Goal: Task Accomplishment & Management: Complete application form

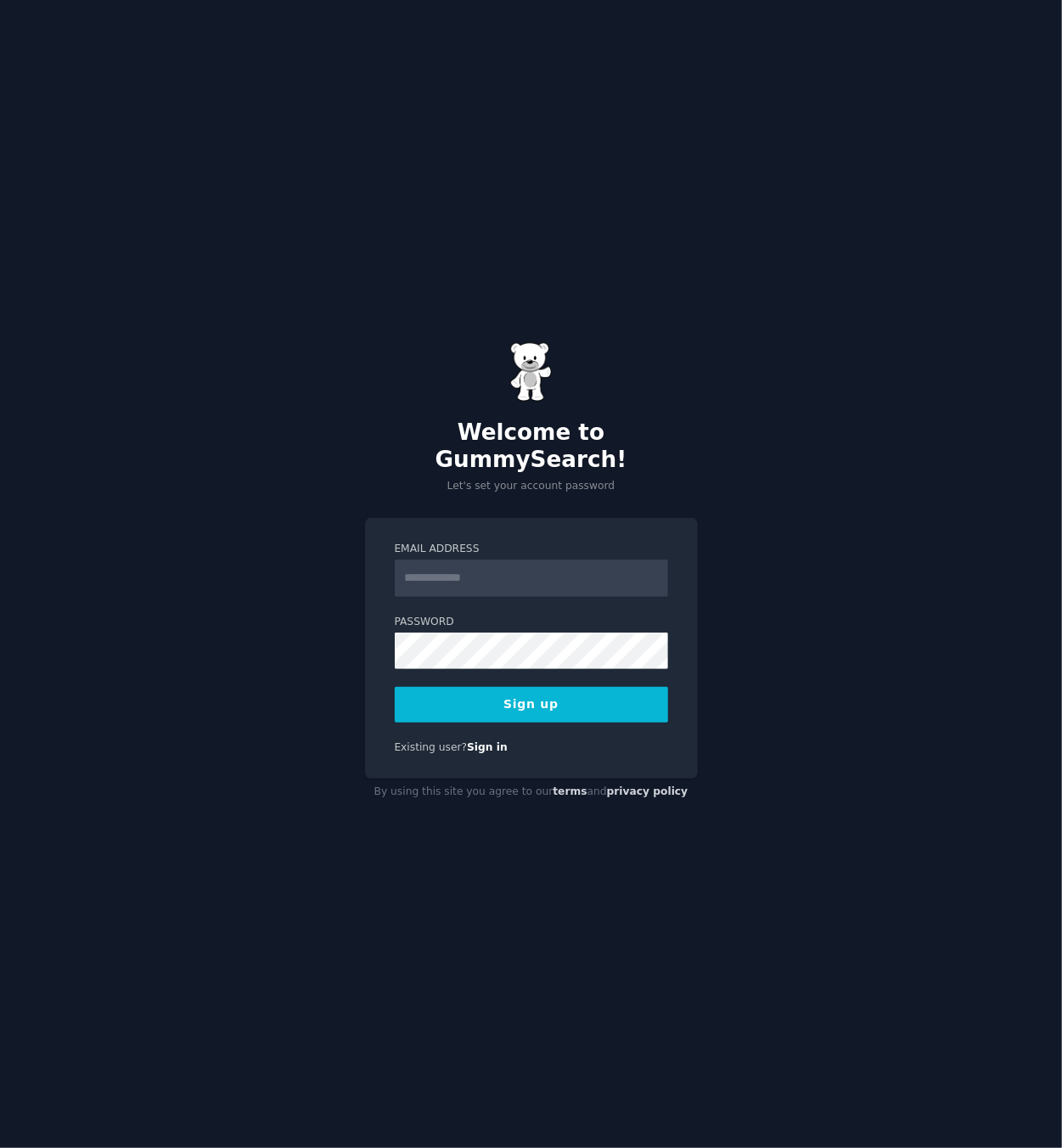
click at [498, 561] on input "Email Address" at bounding box center [531, 579] width 273 height 38
type input "**********"
click at [587, 701] on button "Sign up" at bounding box center [531, 705] width 273 height 36
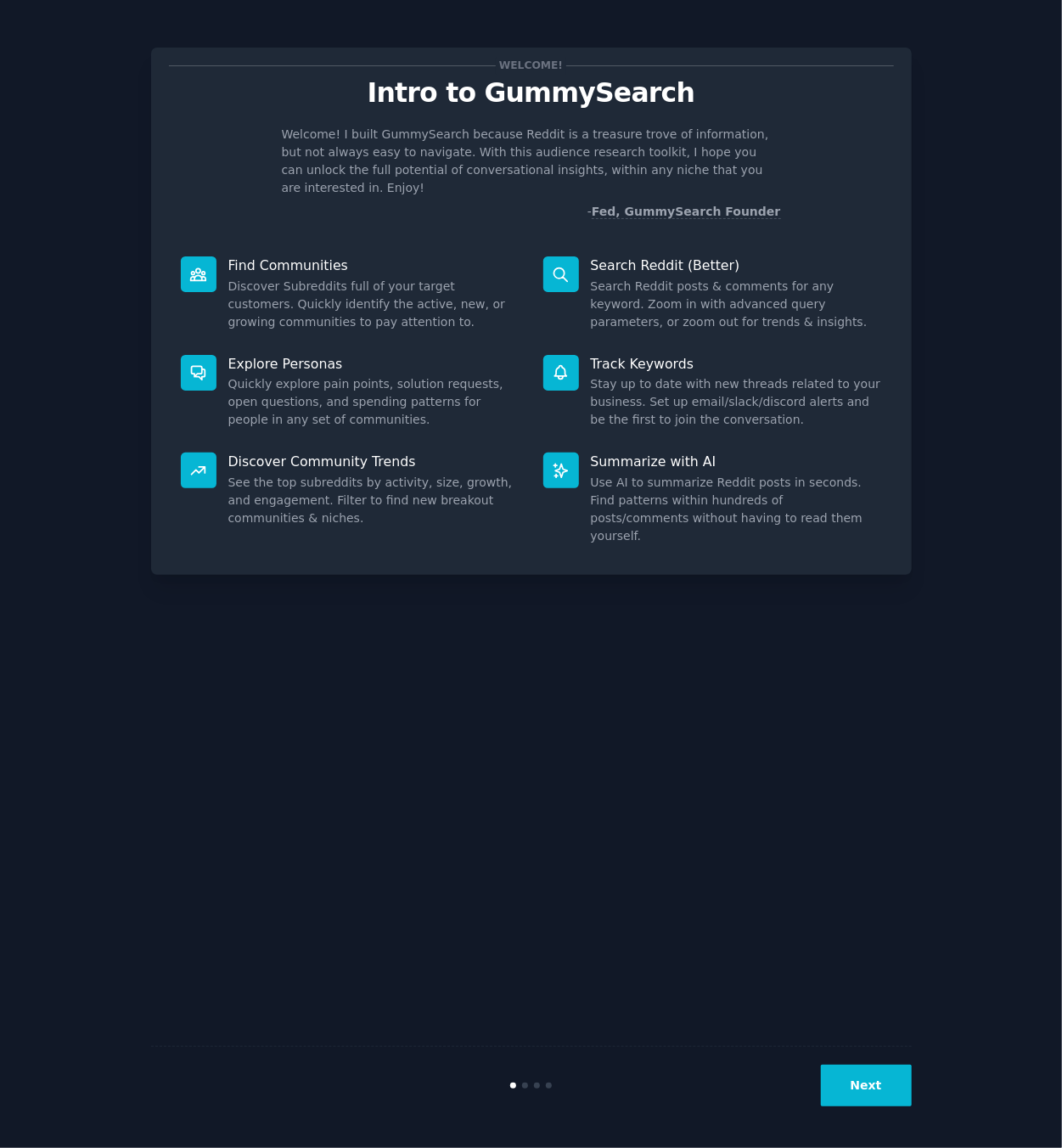
click at [868, 1080] on button "Next" at bounding box center [866, 1085] width 91 height 42
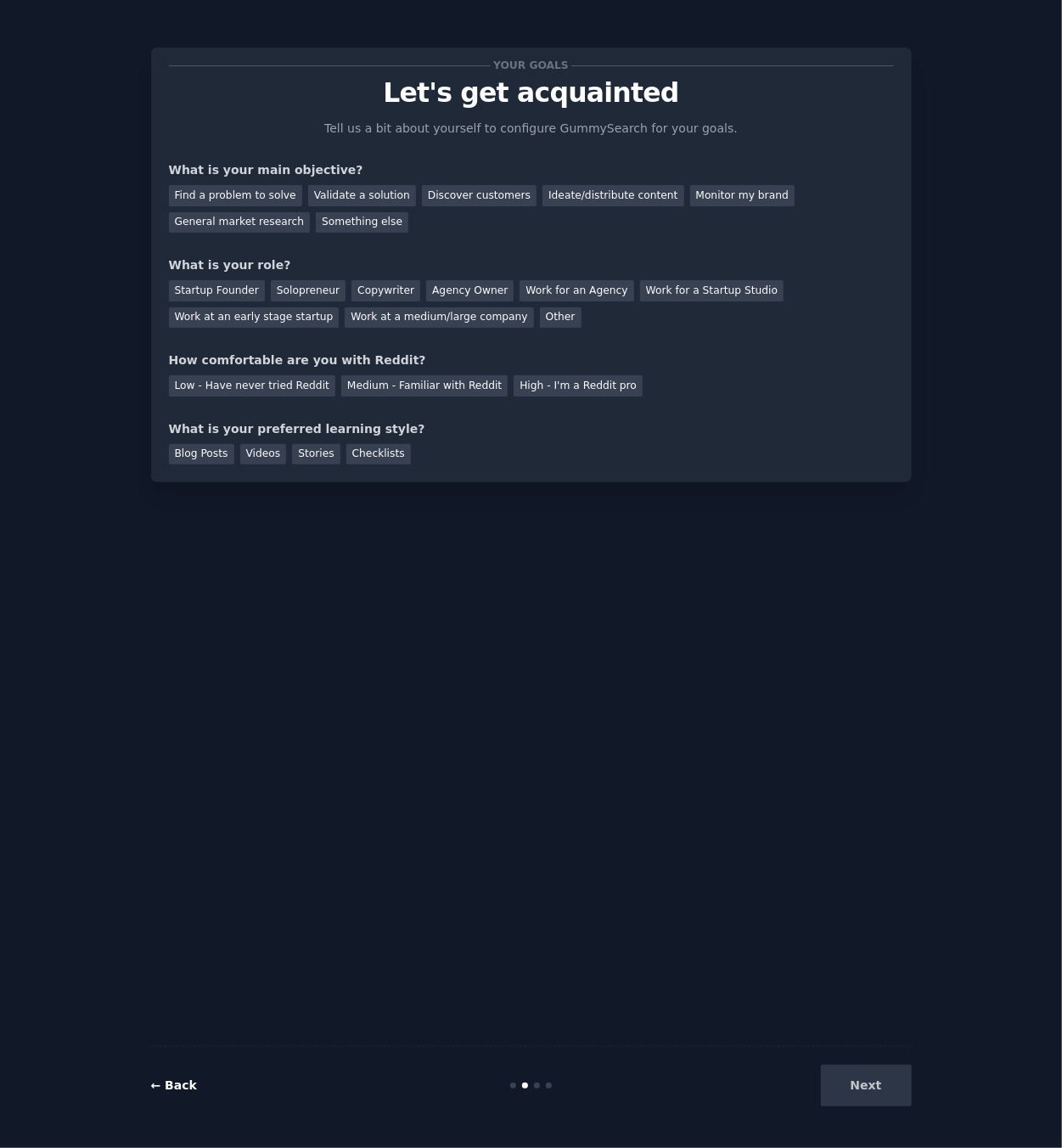
click at [188, 1085] on link "← Back" at bounding box center [173, 1085] width 46 height 13
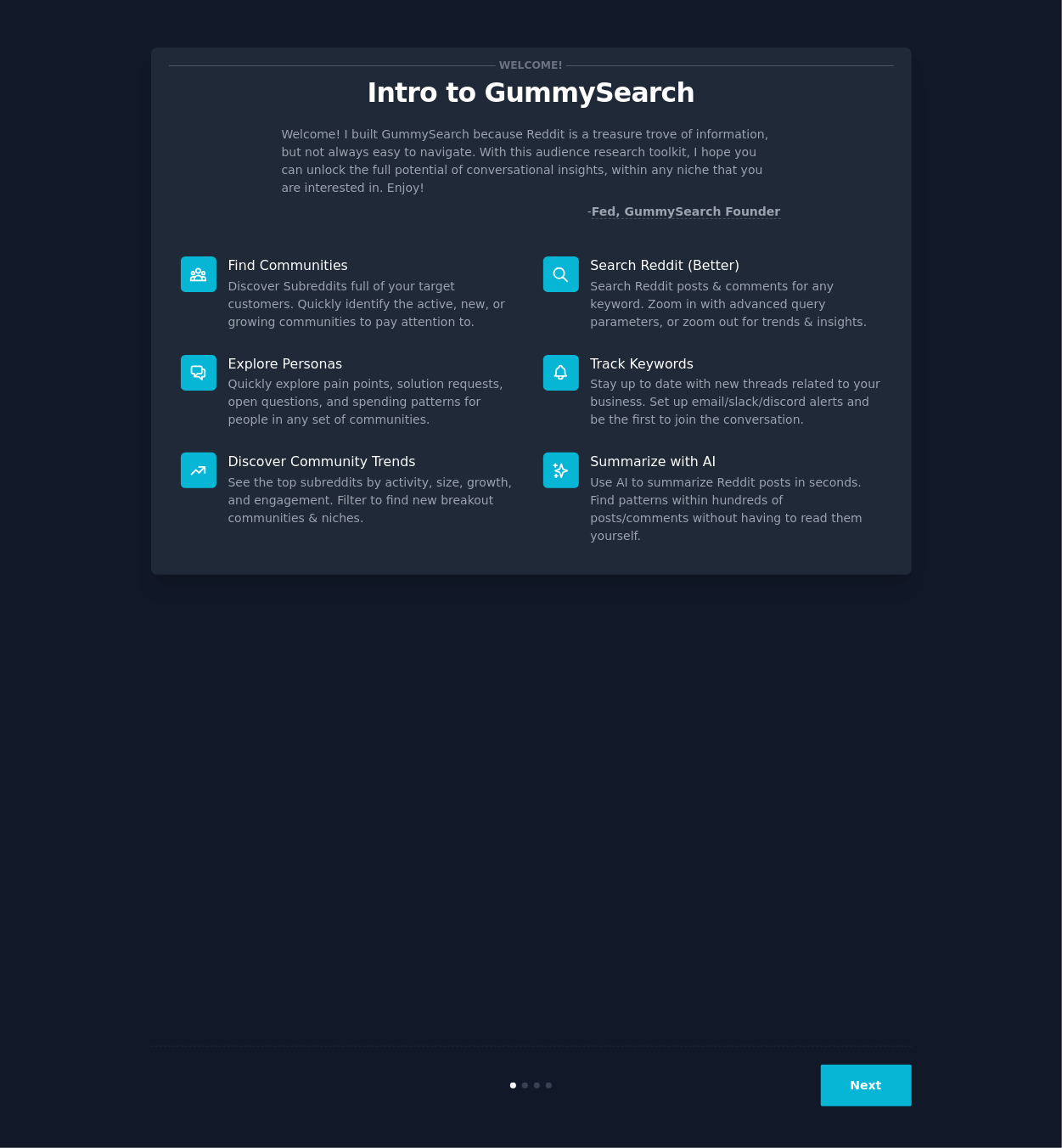
click at [878, 1099] on button "Next" at bounding box center [866, 1085] width 91 height 42
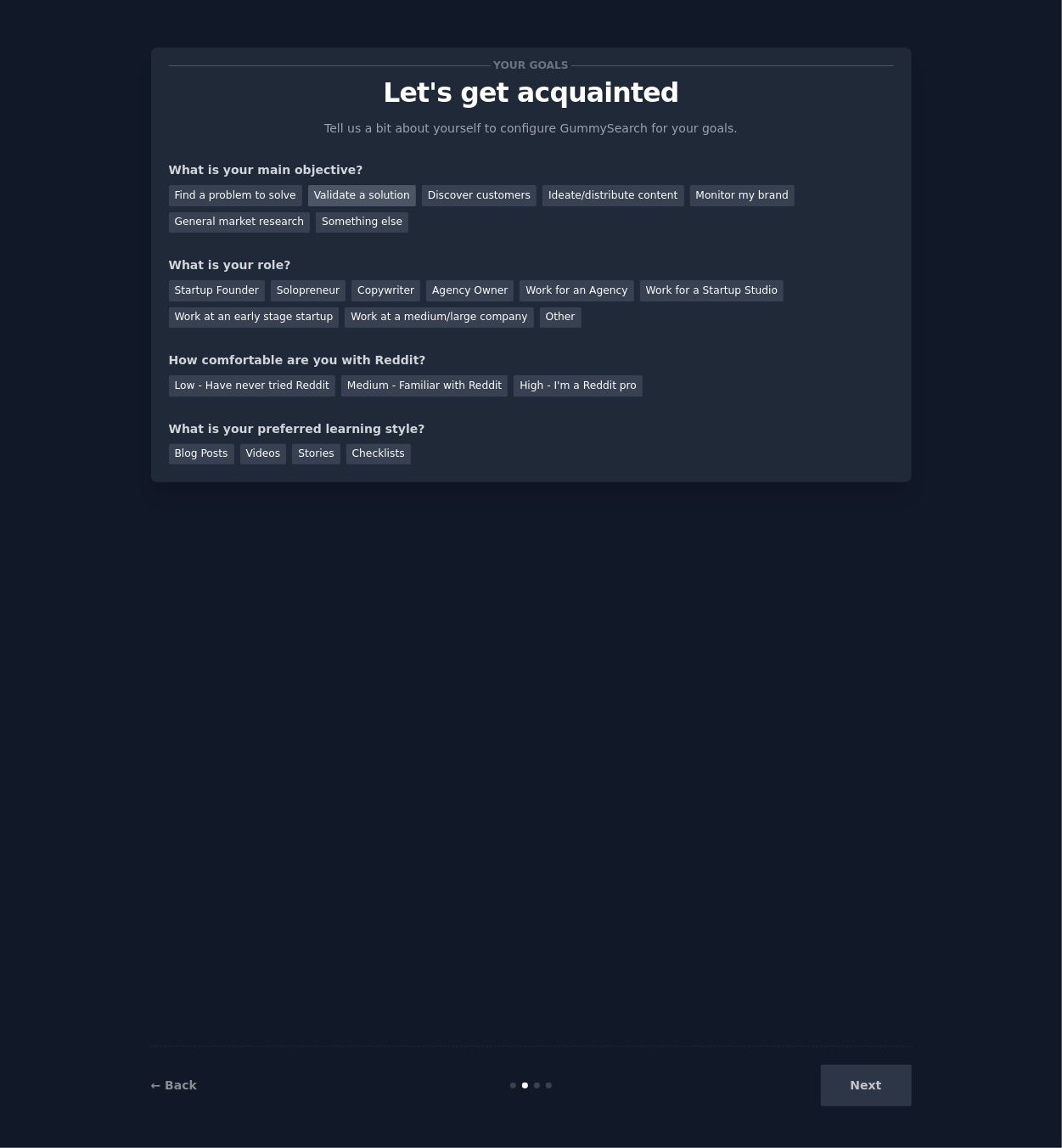
click at [366, 199] on div "Validate a solution" at bounding box center [362, 196] width 108 height 21
click at [431, 190] on div "Discover customers" at bounding box center [480, 196] width 114 height 21
click at [364, 198] on div "Validate a solution" at bounding box center [362, 196] width 108 height 21
click at [314, 287] on div "Solopreneur" at bounding box center [308, 291] width 75 height 21
click at [514, 381] on div "High - I'm a Reddit pro" at bounding box center [578, 386] width 130 height 21
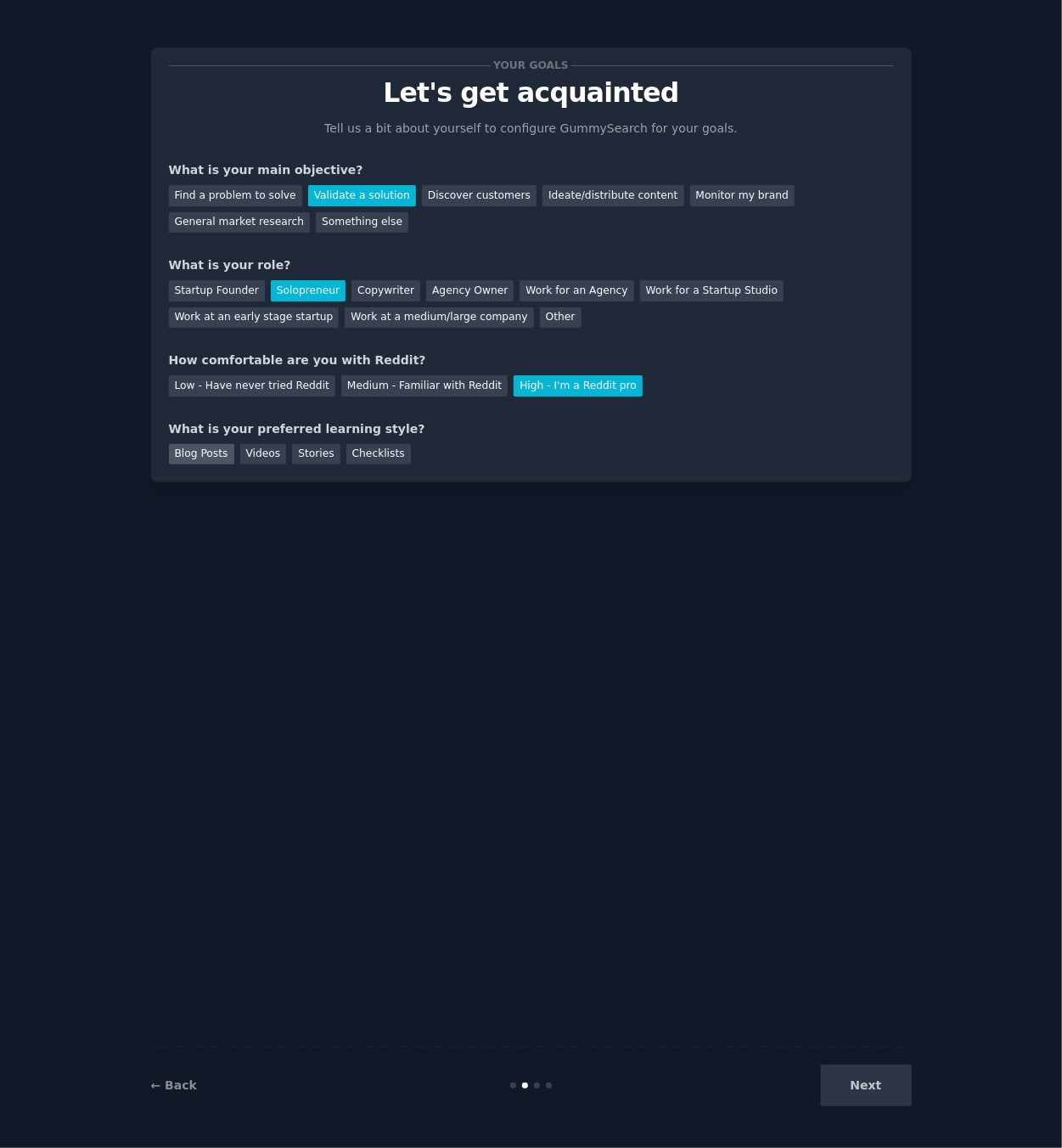
click at [204, 450] on div "Blog Posts" at bounding box center [201, 455] width 65 height 21
click at [866, 1096] on button "Next" at bounding box center [866, 1085] width 91 height 42
